Goal: Find specific page/section: Find specific page/section

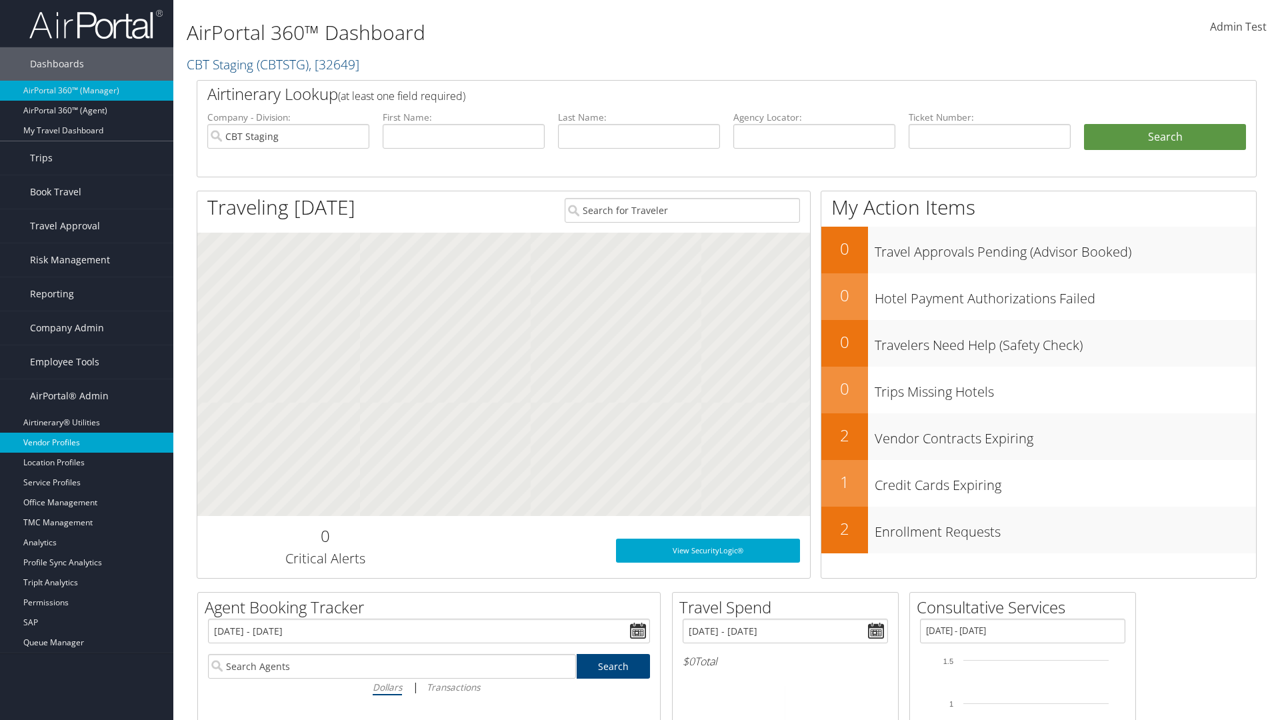
click at [87, 443] on link "Vendor Profiles" at bounding box center [86, 443] width 173 height 20
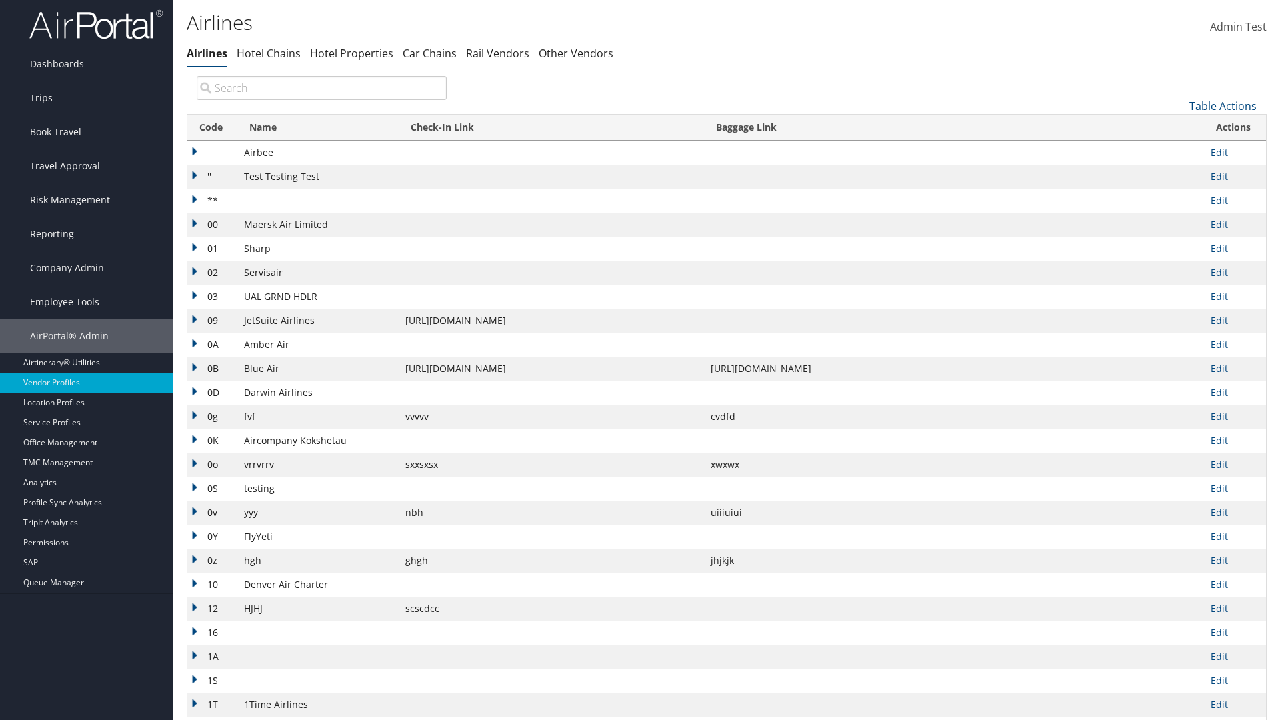
click at [211, 127] on th "Code" at bounding box center [212, 128] width 50 height 26
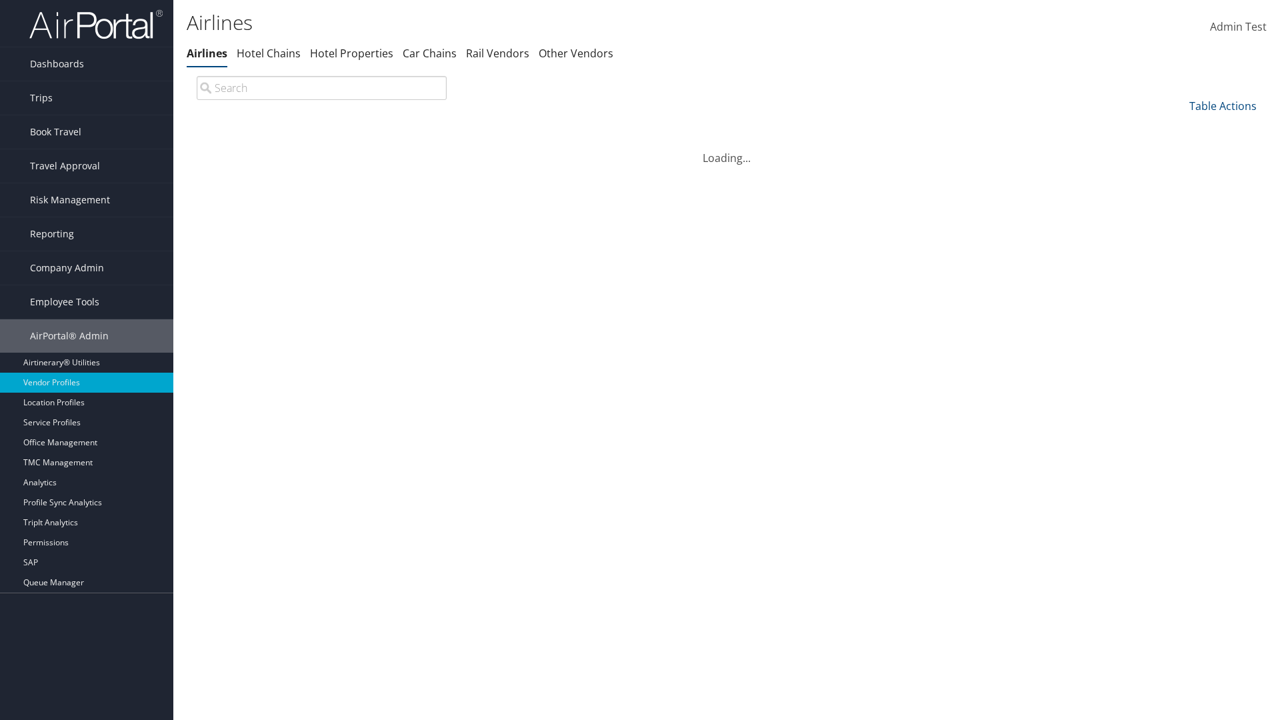
scroll to position [114, 0]
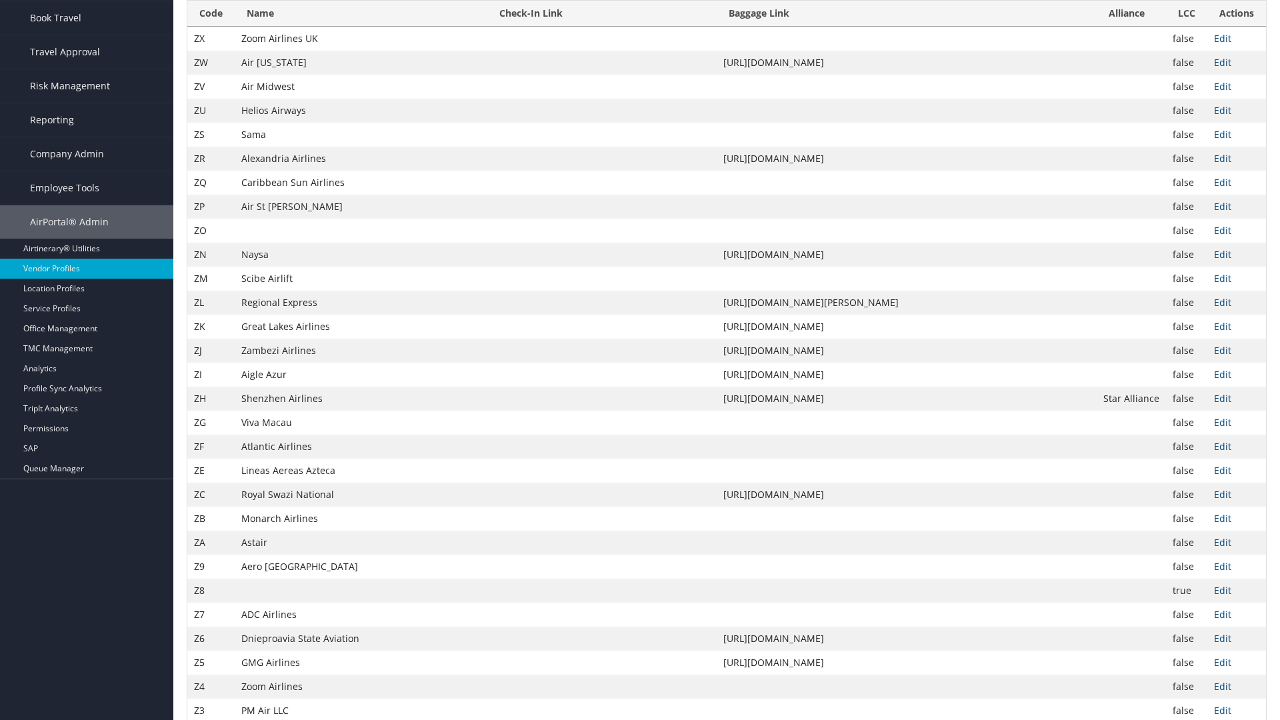
click at [211, 27] on th "Code" at bounding box center [210, 14] width 47 height 26
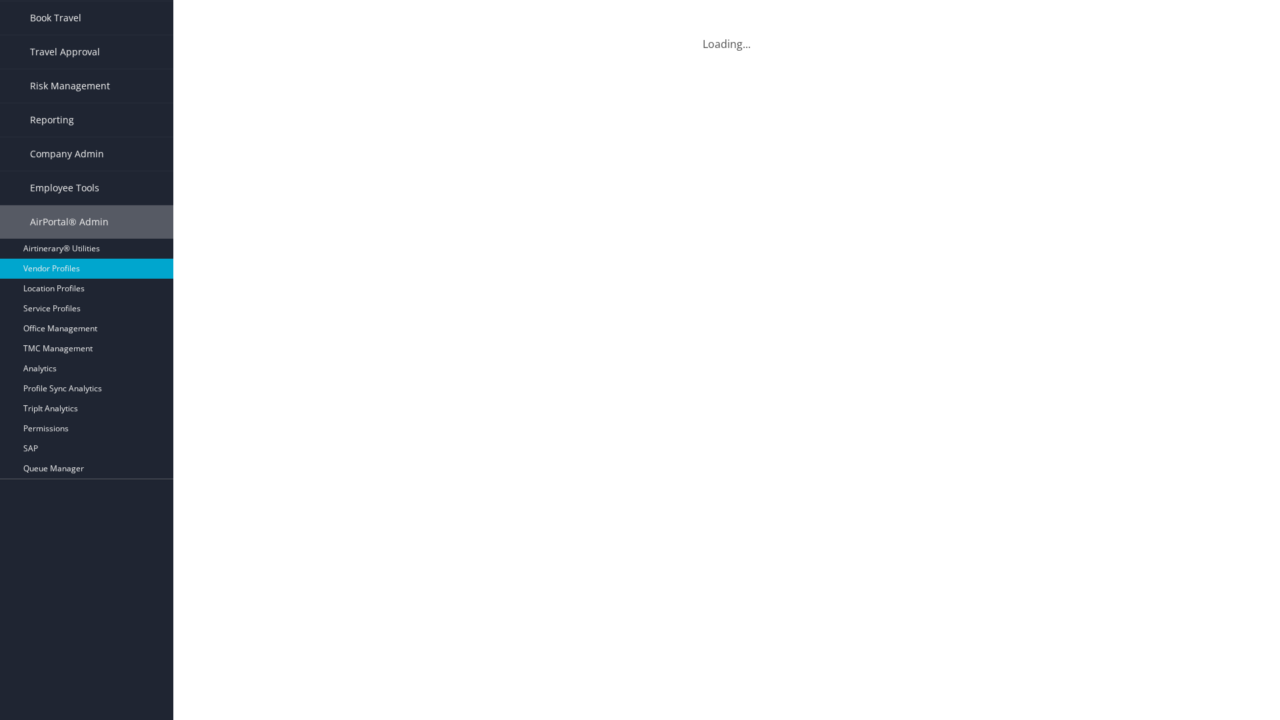
scroll to position [0, 0]
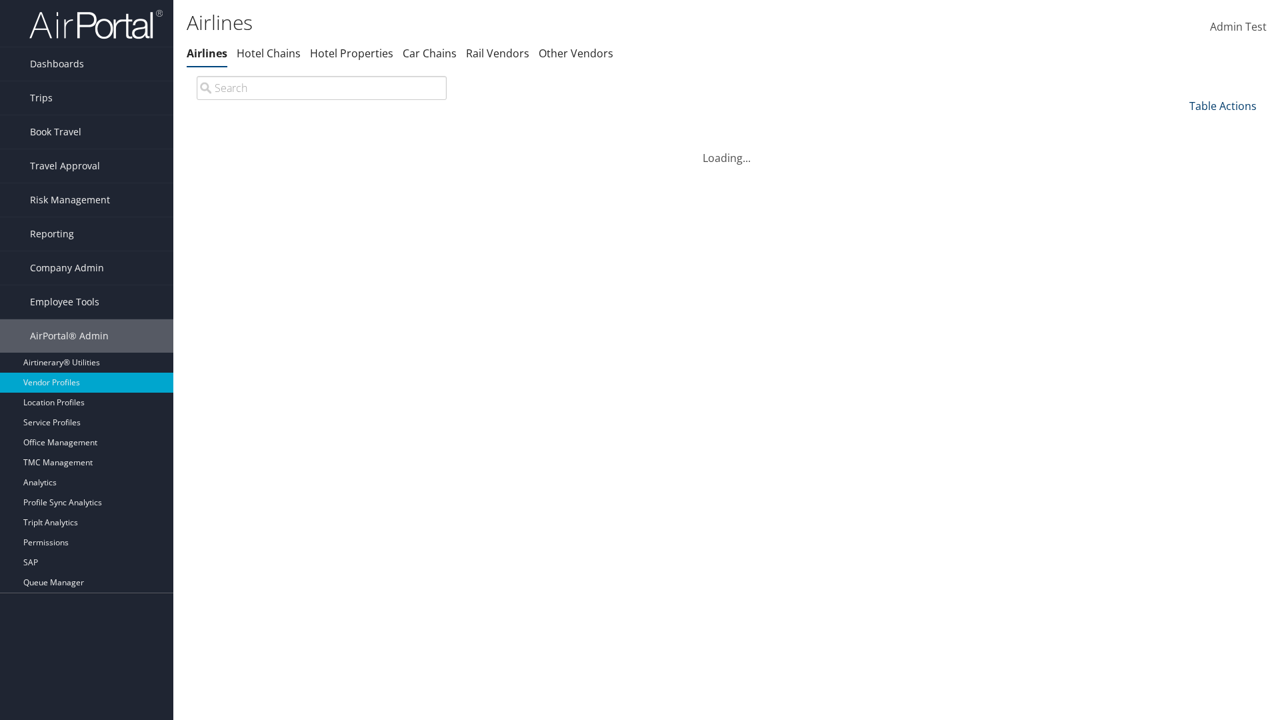
click at [1223, 105] on link "Table Actions" at bounding box center [1222, 106] width 67 height 15
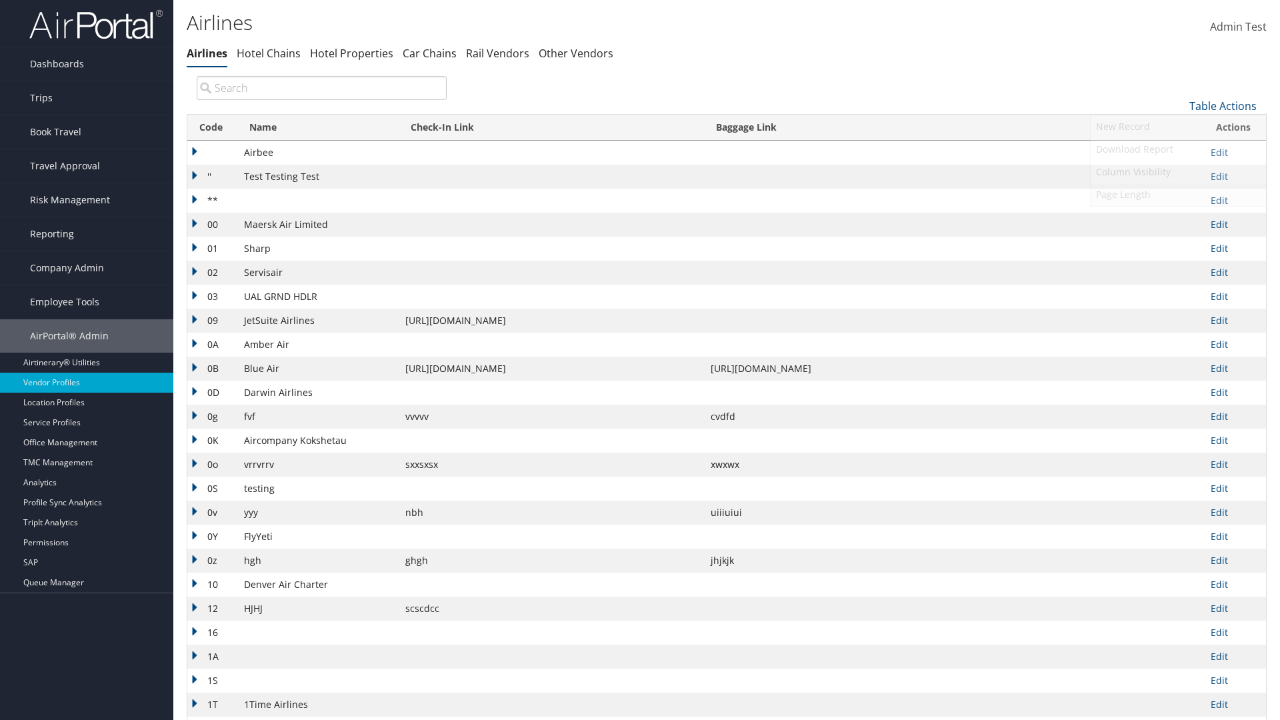
click at [1178, 194] on link "Page Length" at bounding box center [1178, 194] width 175 height 23
click at [1178, 150] on link "25" at bounding box center [1178, 150] width 175 height 23
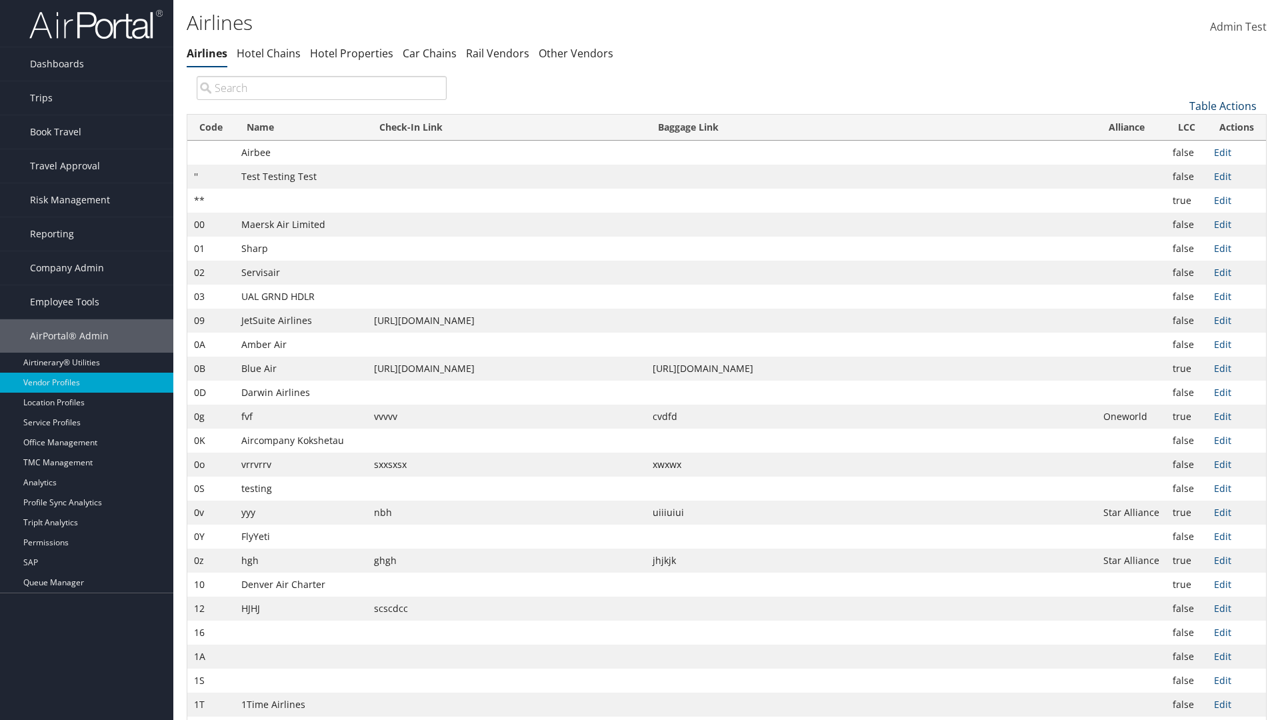
scroll to position [44, 0]
